Goal: Task Accomplishment & Management: Complete application form

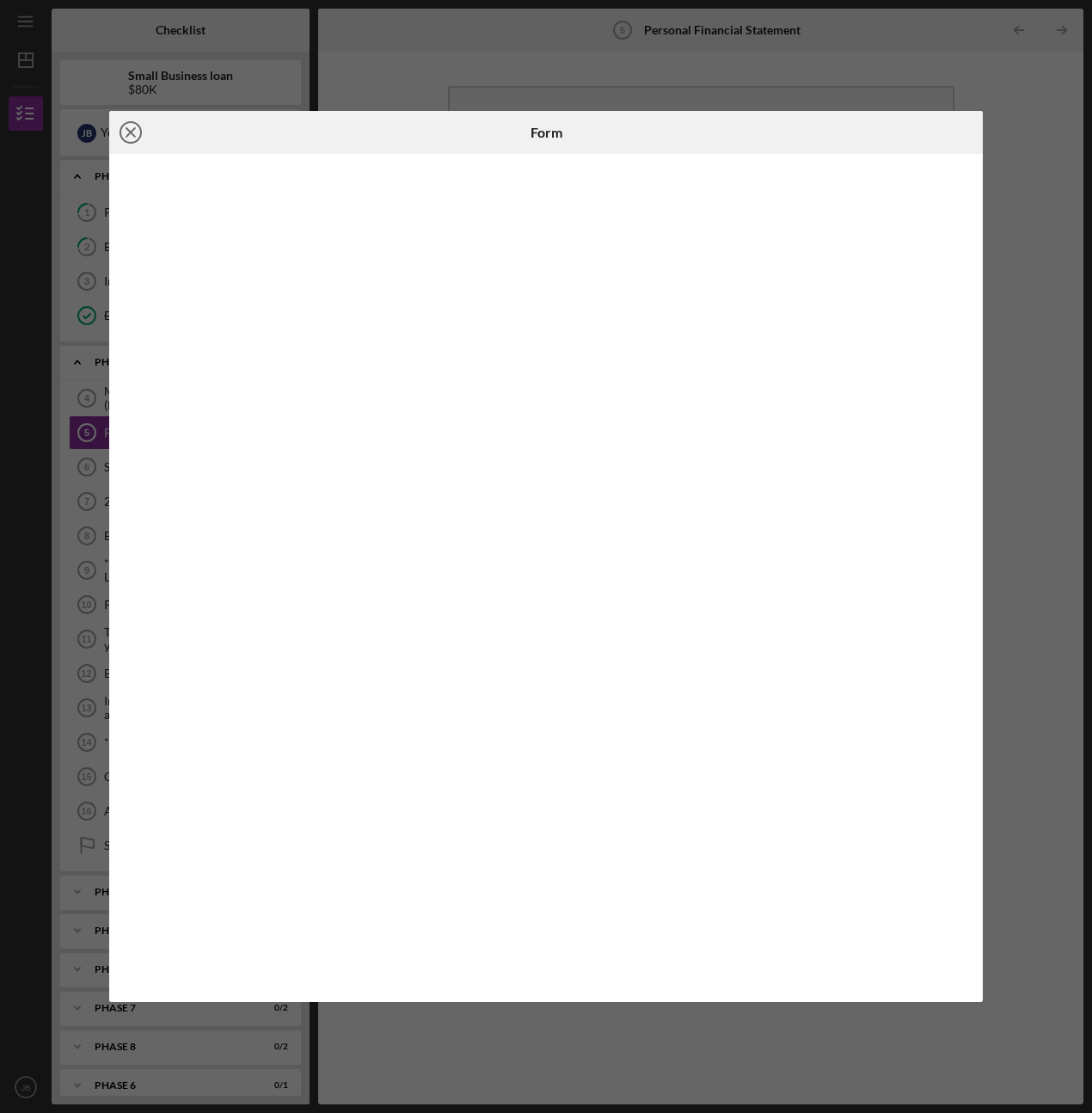
click at [126, 132] on icon "Icon/Close" at bounding box center [129, 131] width 42 height 43
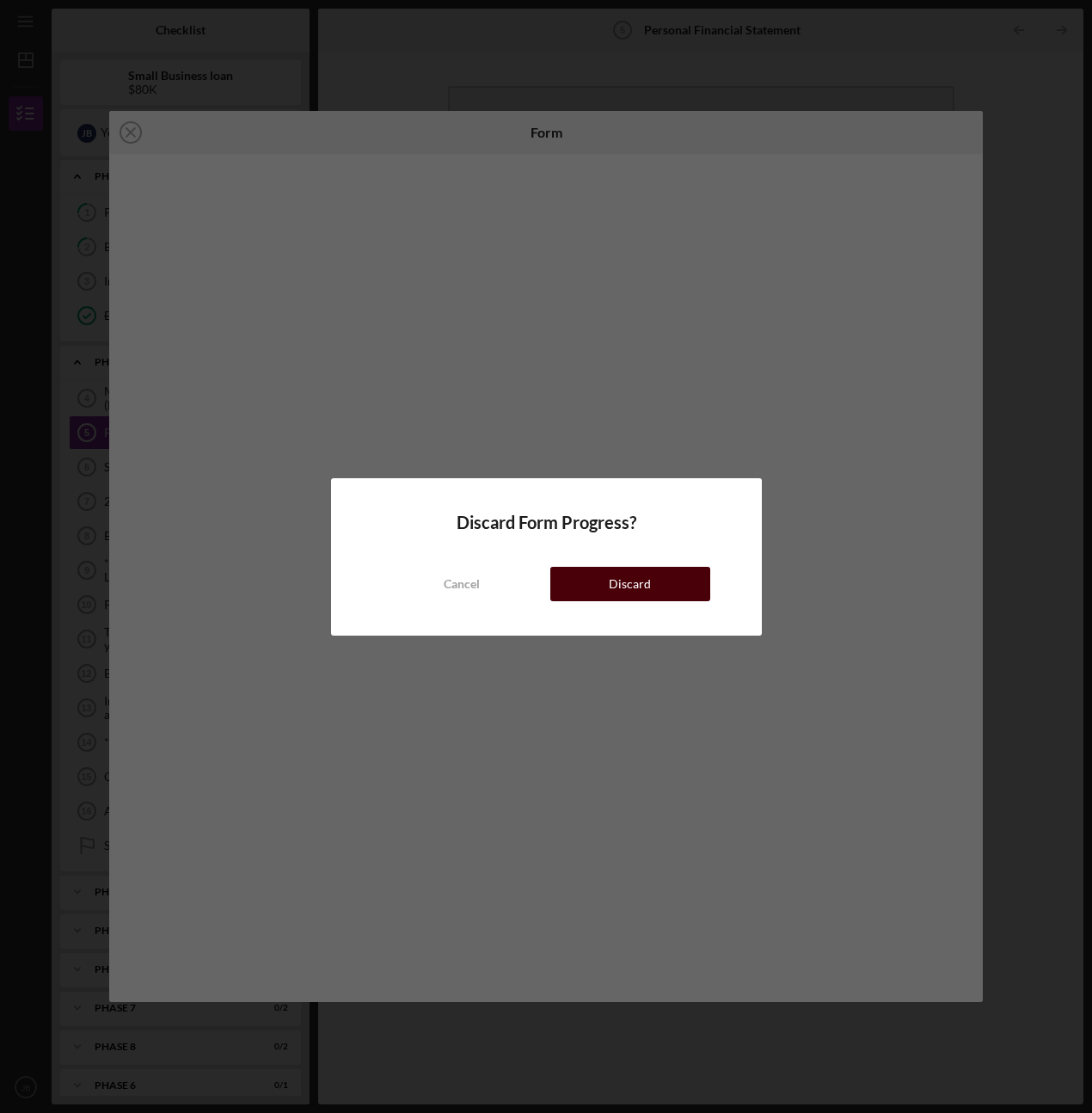
click at [585, 569] on button "Discard" at bounding box center [630, 583] width 160 height 35
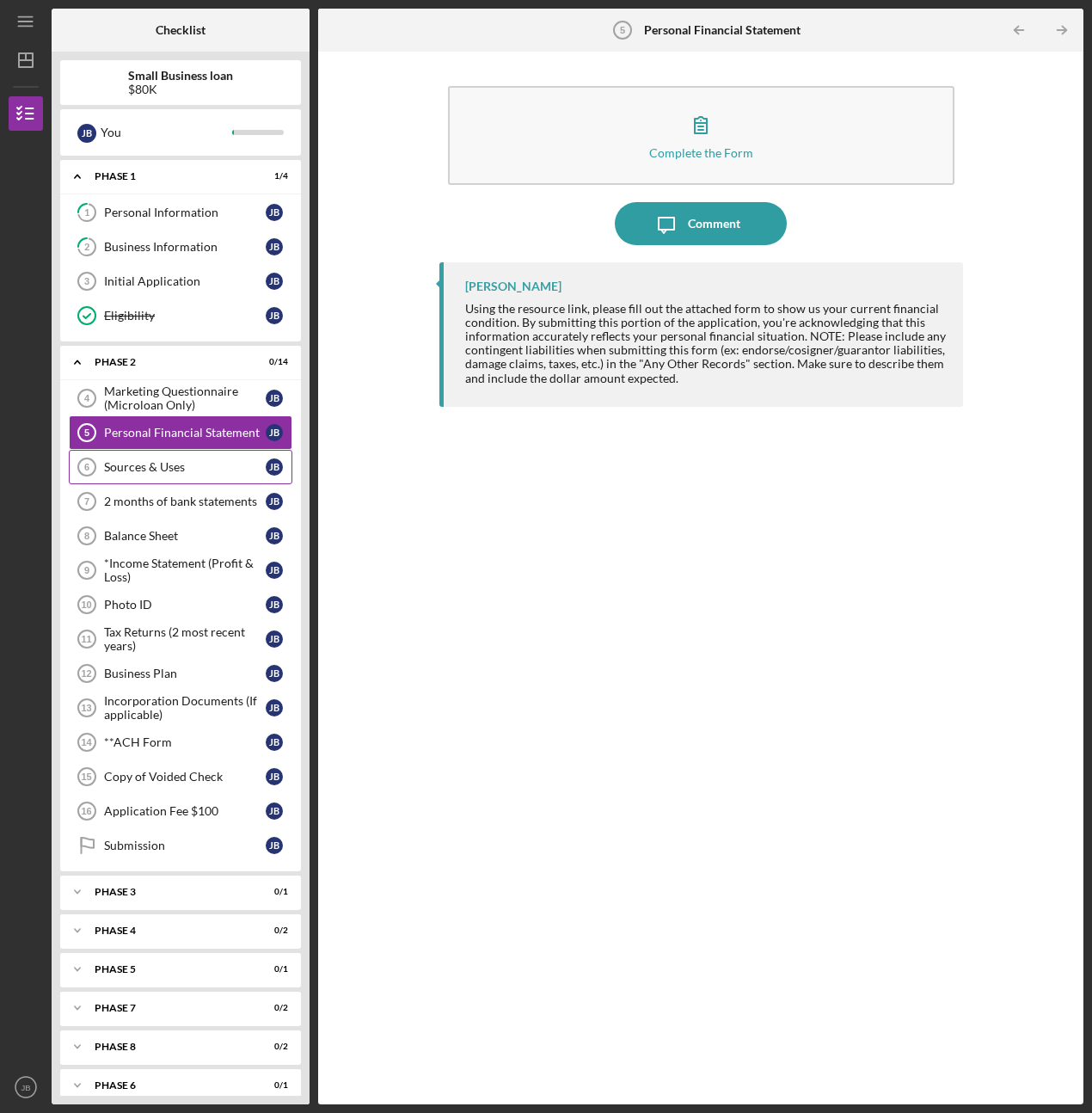
click at [205, 471] on div "Sources & Uses" at bounding box center [185, 467] width 162 height 14
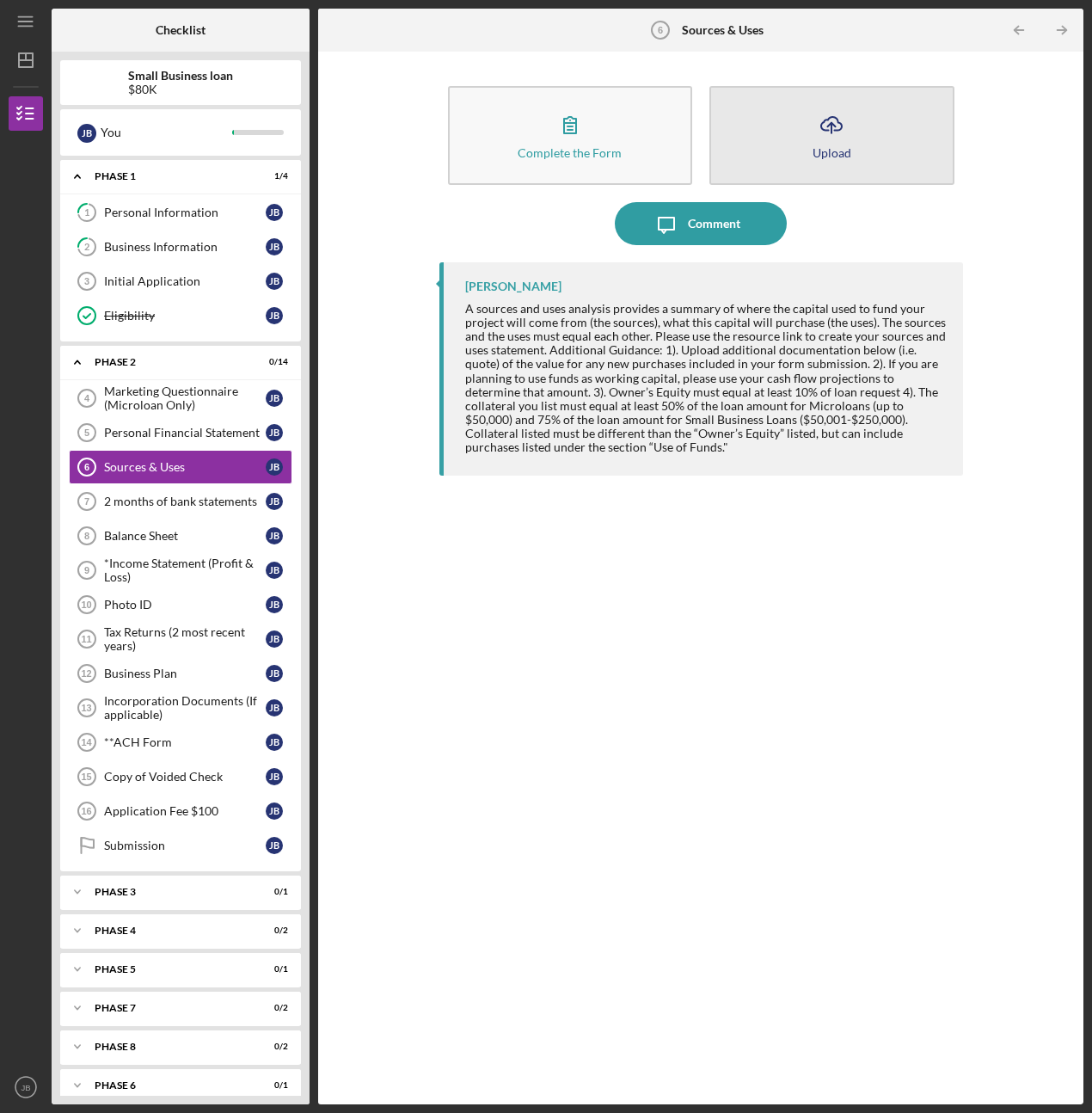
click at [807, 127] on button "Icon/Upload Upload" at bounding box center [832, 135] width 245 height 99
